Goal: Register for event/course

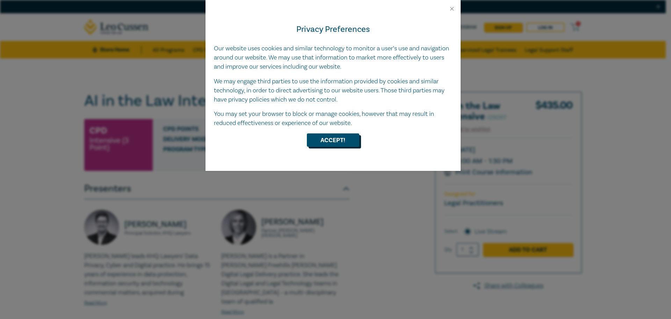
click at [342, 140] on button "Accept!" at bounding box center [333, 139] width 52 height 13
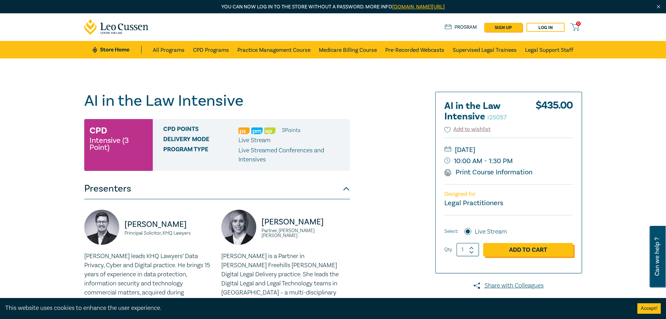
click at [516, 250] on link "Add to Cart" at bounding box center [528, 249] width 90 height 13
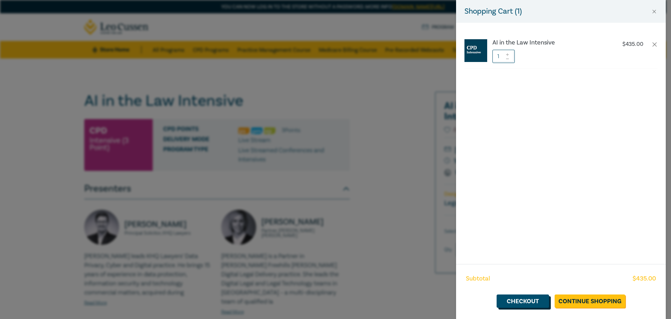
click at [522, 299] on link "Checkout" at bounding box center [523, 300] width 52 height 13
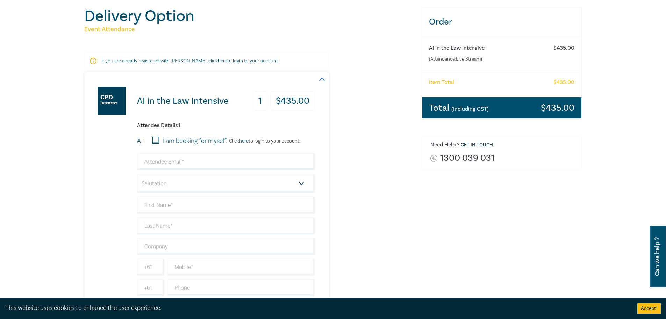
scroll to position [105, 0]
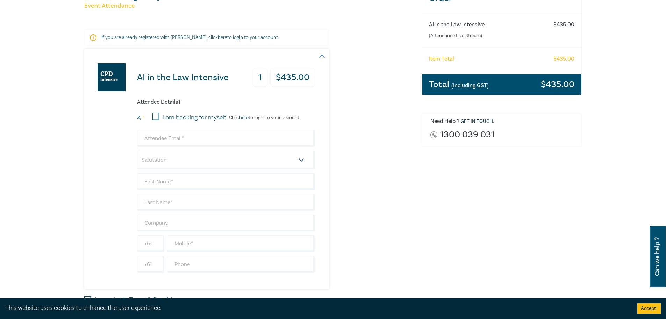
click at [157, 118] on input "I am booking for myself." at bounding box center [155, 116] width 7 height 7
checkbox input "true"
click at [177, 140] on input "email" at bounding box center [226, 138] width 178 height 17
type input "[DOMAIN_NAME][EMAIL_ADDRESS][DOMAIN_NAME]"
click at [191, 184] on input "text" at bounding box center [226, 181] width 178 height 17
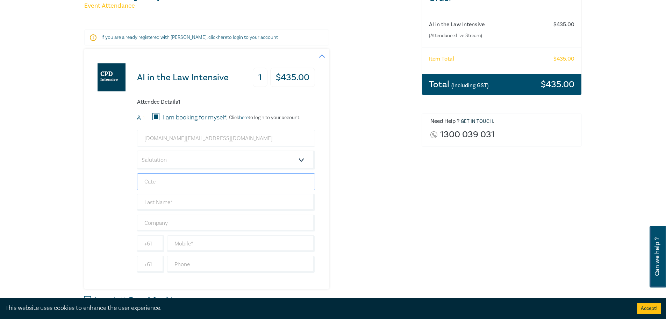
type input "Cate"
type input "Read"
click at [182, 249] on input "text" at bounding box center [241, 243] width 148 height 17
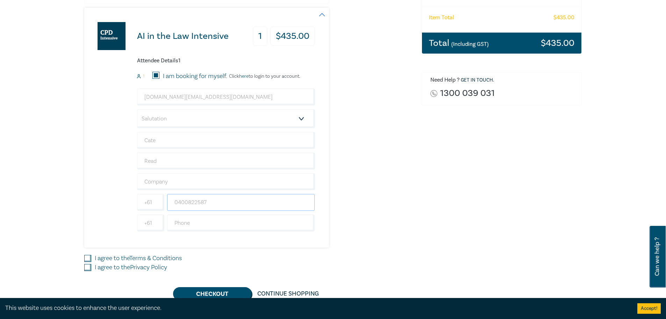
scroll to position [210, 0]
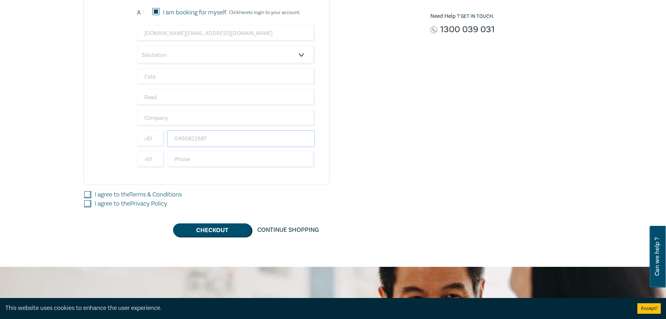
type input "0400822587"
drag, startPoint x: 88, startPoint y: 192, endPoint x: 89, endPoint y: 196, distance: 4.3
click at [88, 193] on input "I agree to the Terms & Conditions" at bounding box center [87, 194] width 7 height 7
checkbox input "true"
click at [86, 204] on input "I agree to the Privacy Policy" at bounding box center [87, 203] width 7 height 7
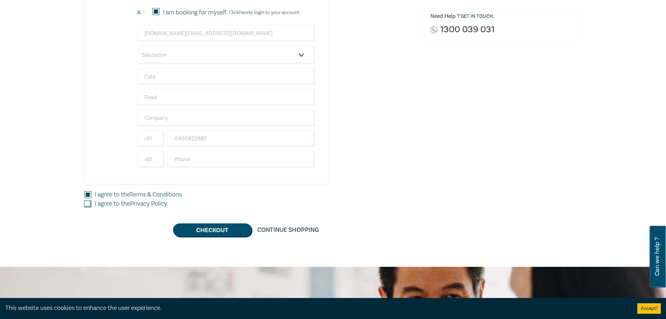
checkbox input "true"
click at [208, 231] on button "Checkout" at bounding box center [212, 229] width 79 height 13
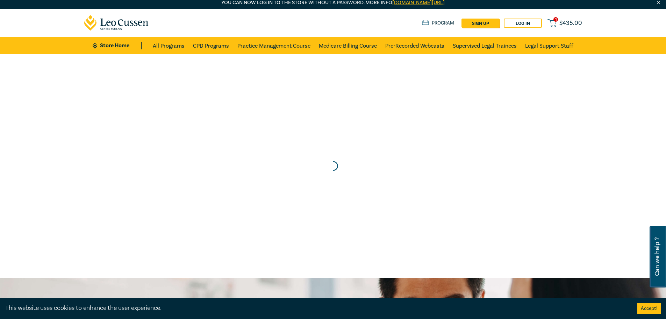
scroll to position [0, 0]
